Goal: Transaction & Acquisition: Purchase product/service

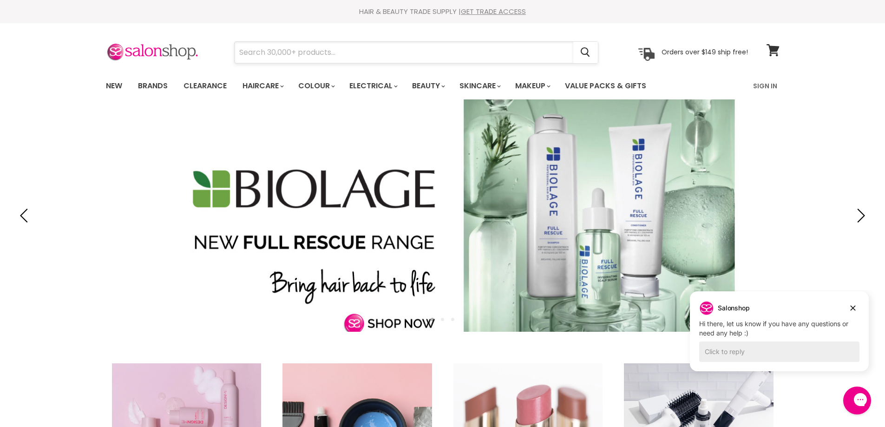
click at [302, 53] on input "Search" at bounding box center [404, 52] width 339 height 21
type input "n"
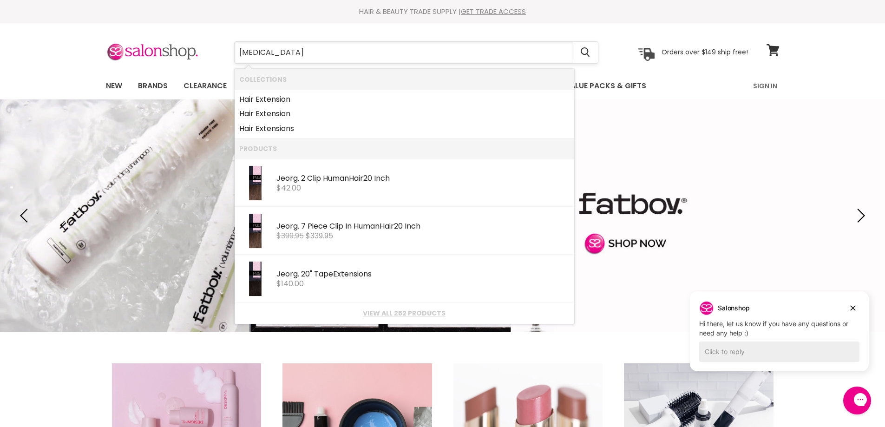
type input "[MEDICAL_DATA]"
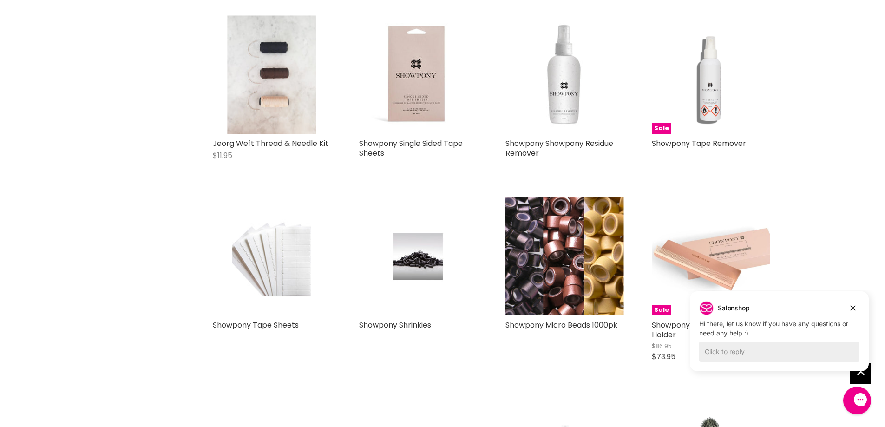
scroll to position [883, 0]
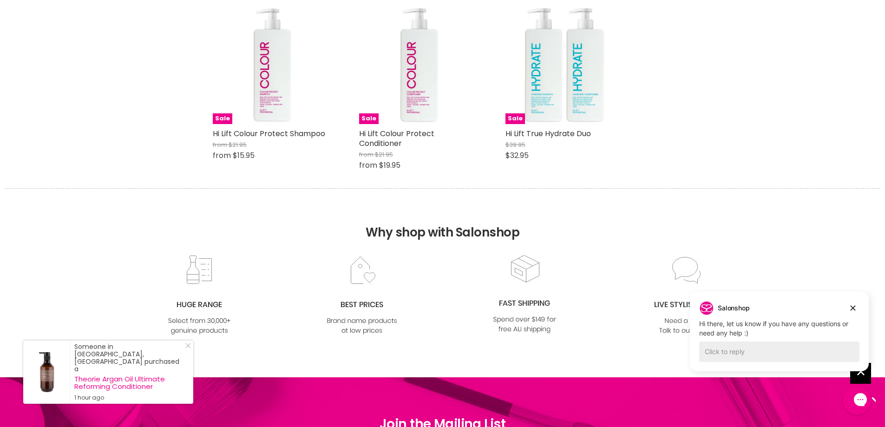
scroll to position [1766, 0]
